Goal: Ask a question

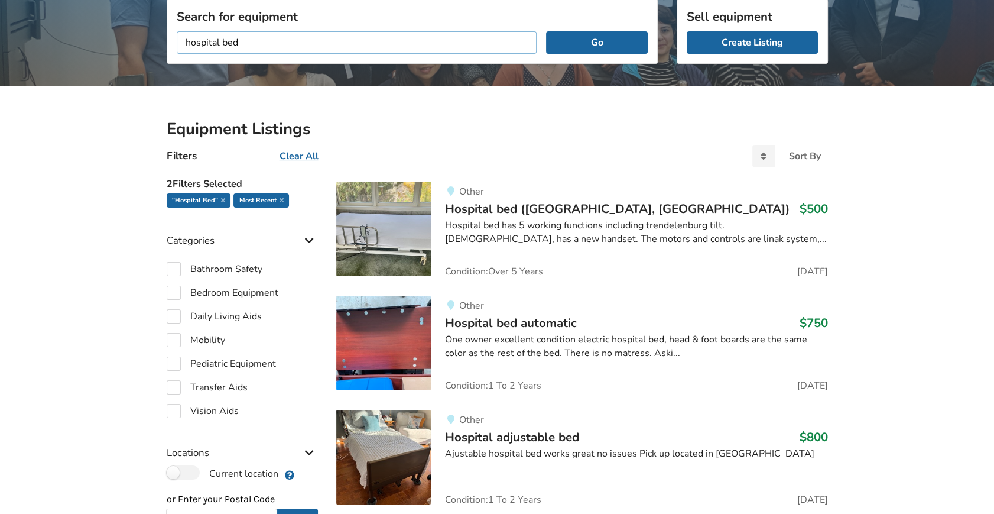
drag, startPoint x: 241, startPoint y: 38, endPoint x: 159, endPoint y: 43, distance: 81.7
click at [159, 43] on div "Search for equipment hospital bed Go" at bounding box center [412, 82] width 510 height 84
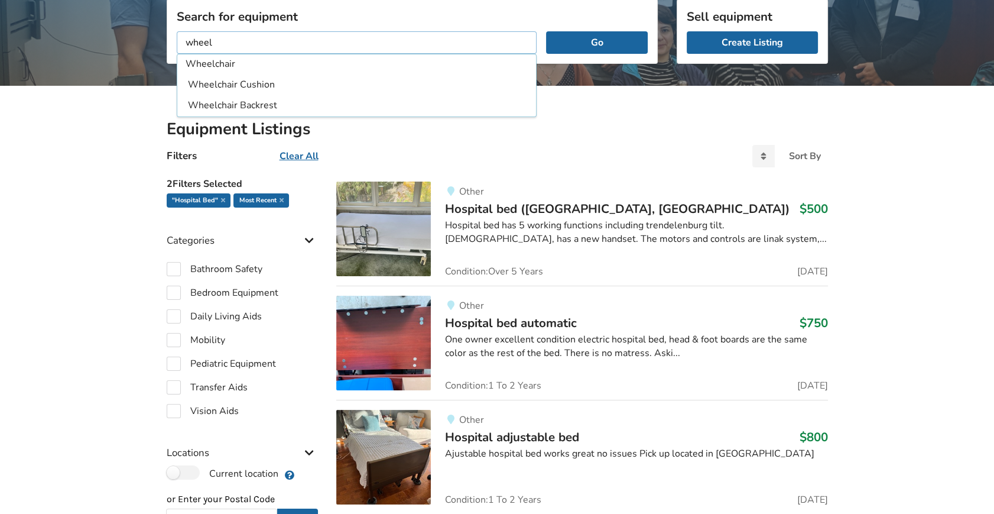
type input "Wheelchair"
click at [546, 31] on button "Go" at bounding box center [596, 42] width 101 height 22
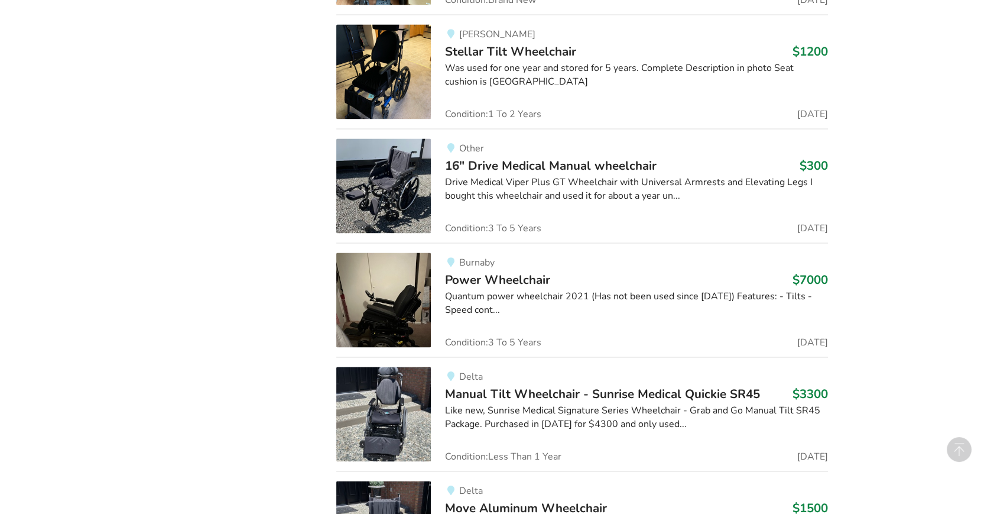
scroll to position [2043, 0]
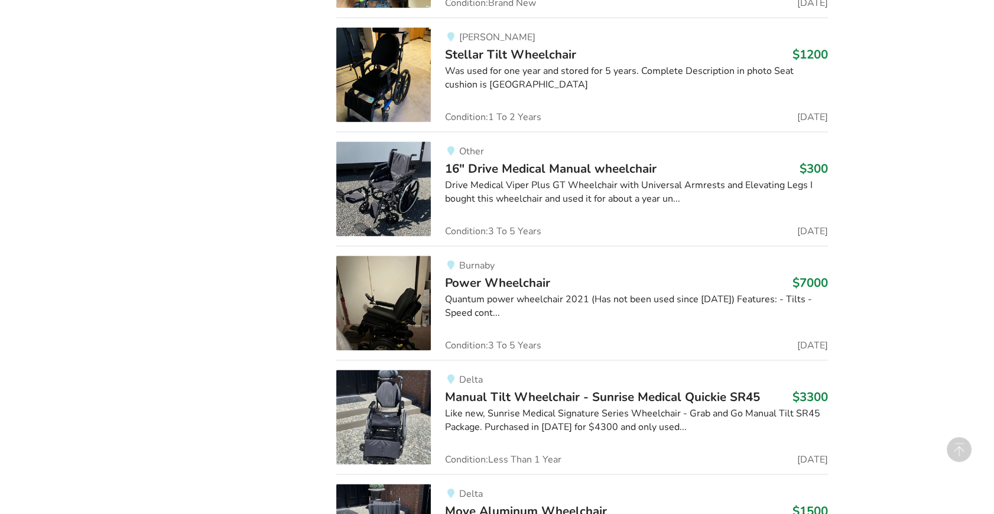
click at [146, 92] on div "Equipment Listings Filters Clear All Sort By Most recent Price ascending Price …" at bounding box center [497, 99] width 994 height 3793
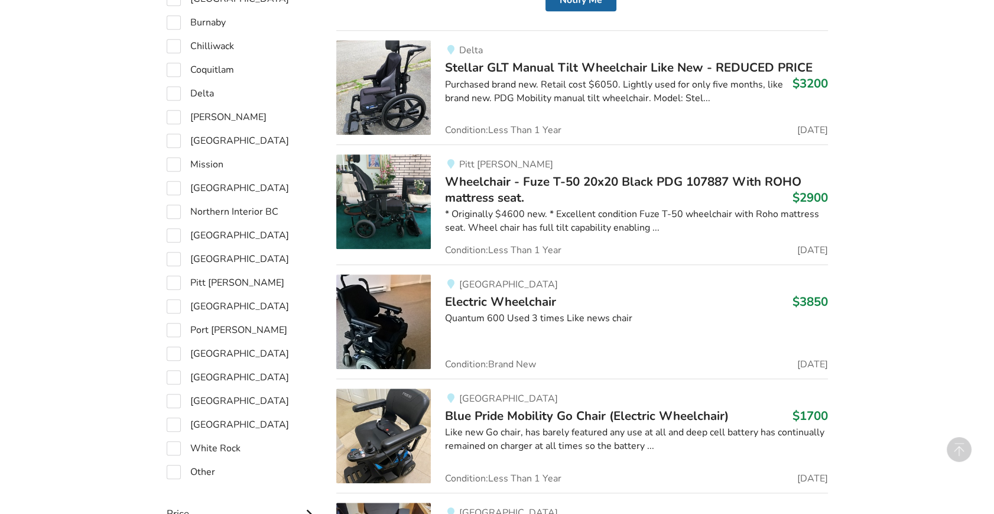
scroll to position [563, 0]
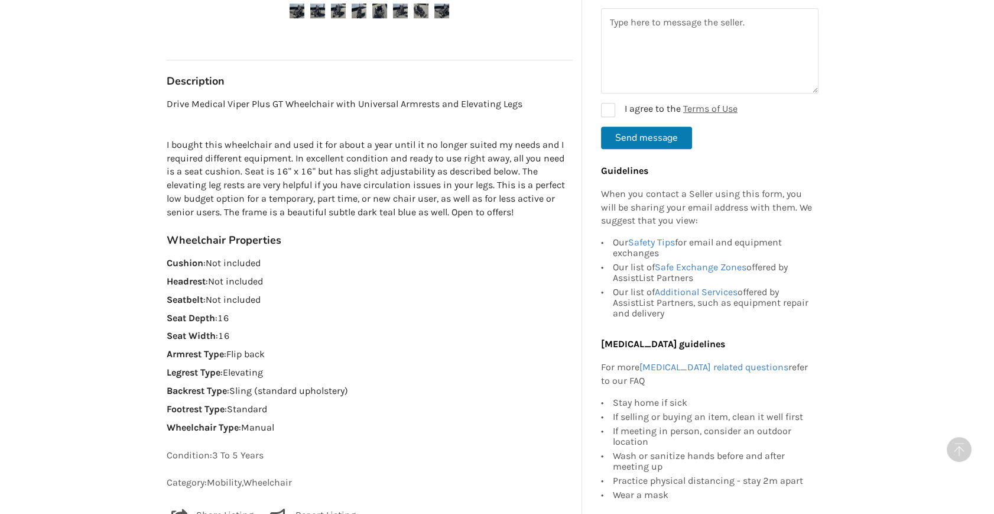
scroll to position [644, 0]
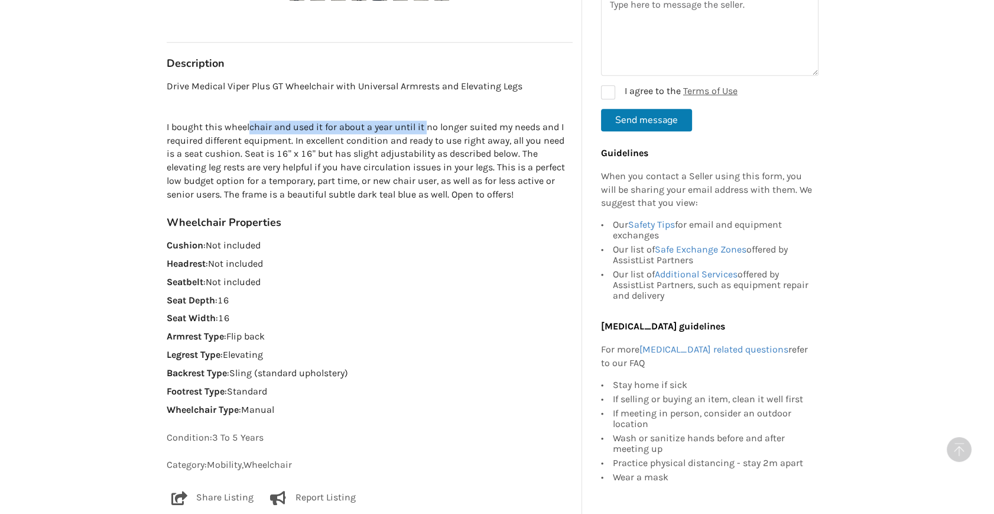
drag, startPoint x: 248, startPoint y: 121, endPoint x: 425, endPoint y: 129, distance: 176.9
click at [425, 129] on p "Drive Medical Viper Plus GT Wheelchair with Universal Armrests and Elevating Le…" at bounding box center [370, 141] width 406 height 122
click at [170, 82] on p "Drive Medical Viper Plus GT Wheelchair with Universal Armrests and Elevating Le…" at bounding box center [370, 141] width 406 height 122
drag, startPoint x: 170, startPoint y: 82, endPoint x: 163, endPoint y: 85, distance: 7.1
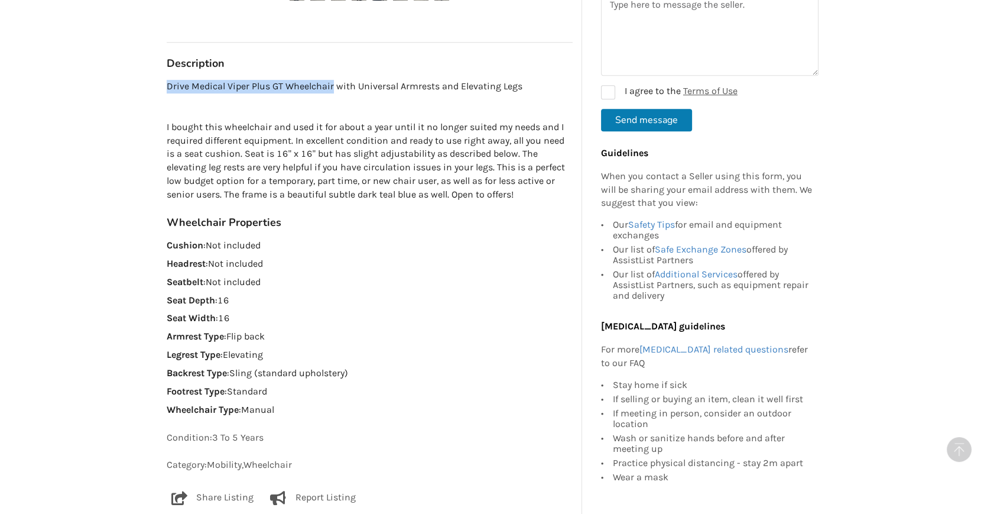
drag, startPoint x: 333, startPoint y: 85, endPoint x: 150, endPoint y: 78, distance: 183.3
click at [150, 78] on div "Back to Results Other Last Updated Oct 09 16" Drive Medical Manual wheelchair $…" at bounding box center [497, 252] width 994 height 1669
copy p "Drive Medical Viper Plus GT Wheelchair"
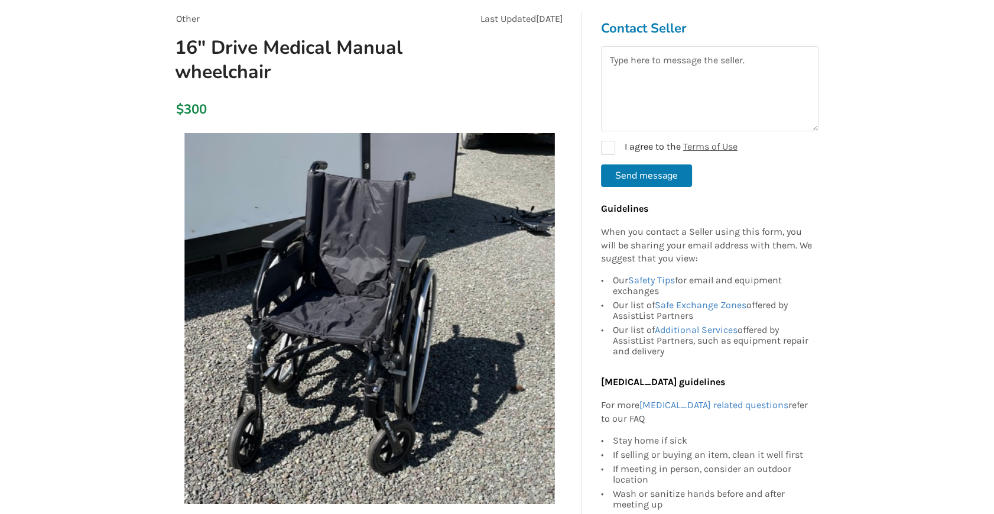
scroll to position [0, 0]
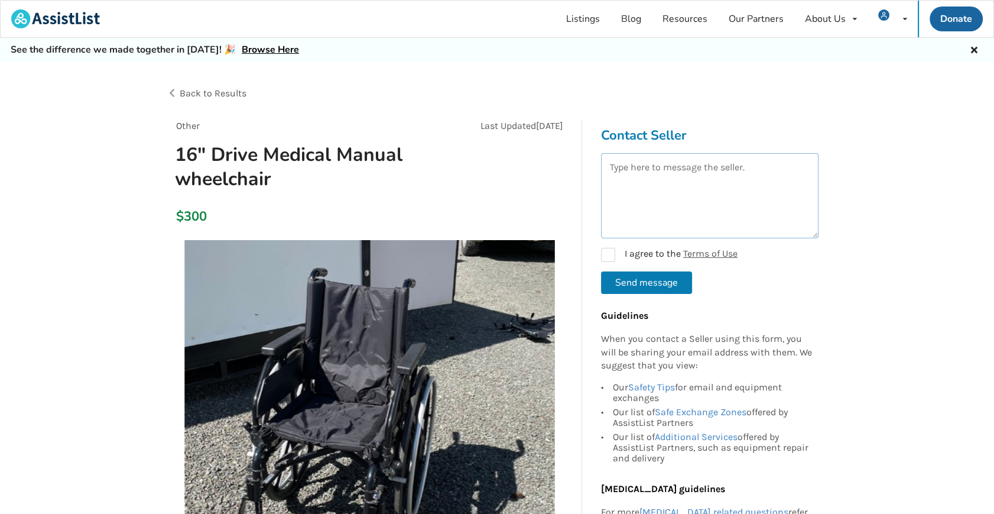
click at [688, 203] on textarea at bounding box center [709, 195] width 217 height 85
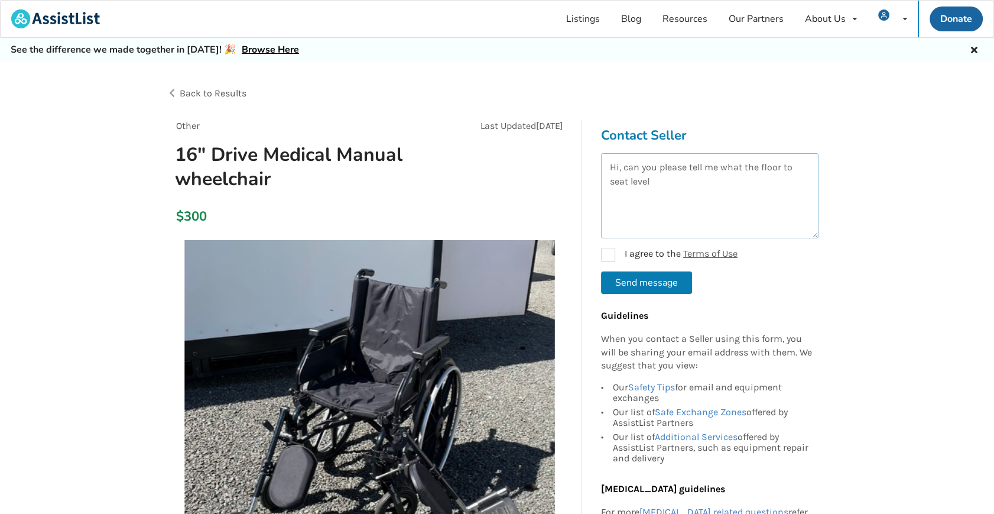
drag, startPoint x: 759, startPoint y: 167, endPoint x: 762, endPoint y: 176, distance: 8.8
click at [762, 176] on textarea "Hi, can you please tell me what the floor to seat level" at bounding box center [709, 195] width 217 height 85
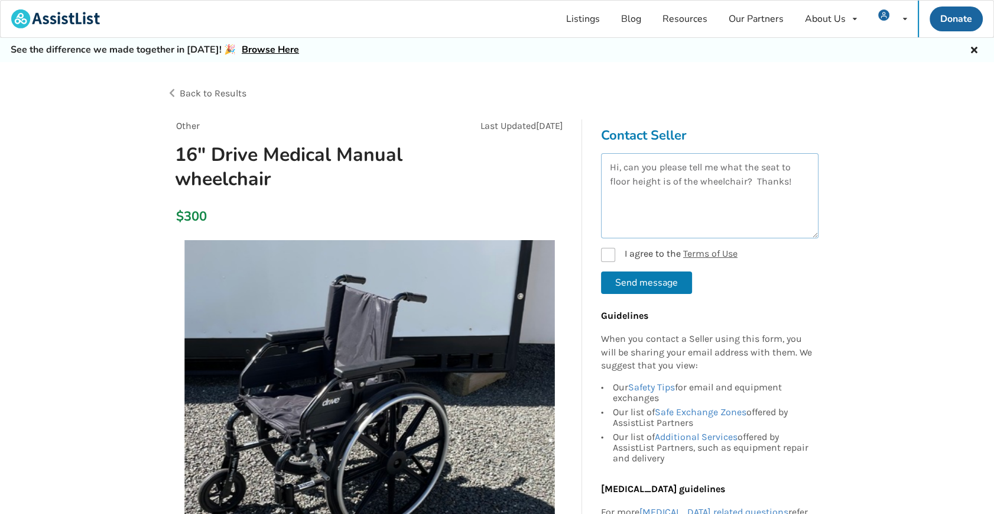
type textarea "Hi, can you please tell me what the seat to floor height is of the wheelchair? …"
click at [605, 254] on label "I agree to the Terms of Use" at bounding box center [669, 255] width 137 height 14
click at [616, 281] on button "Send message" at bounding box center [646, 282] width 91 height 22
checkbox input "false"
click at [482, 206] on div "$300" at bounding box center [370, 217] width 406 height 34
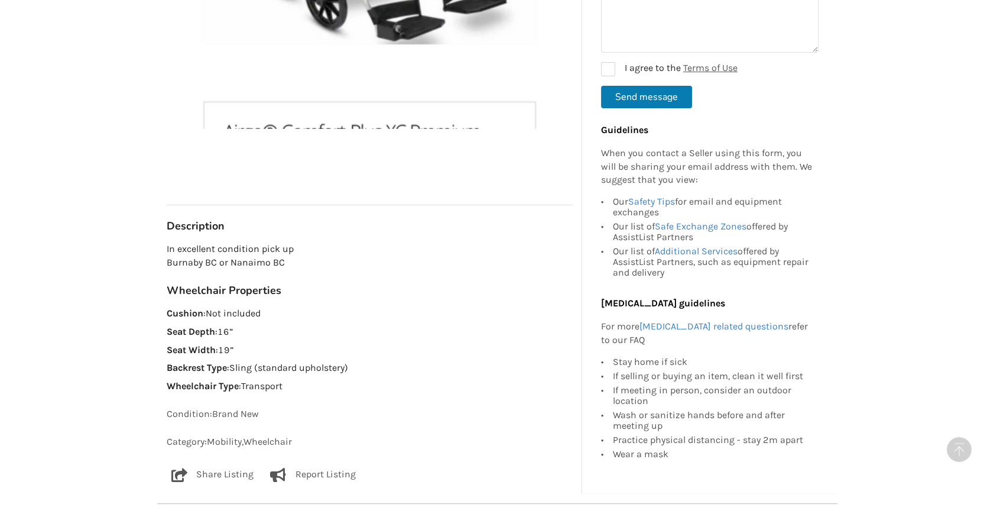
scroll to position [483, 0]
